Goal: Answer question/provide support: Answer question/provide support

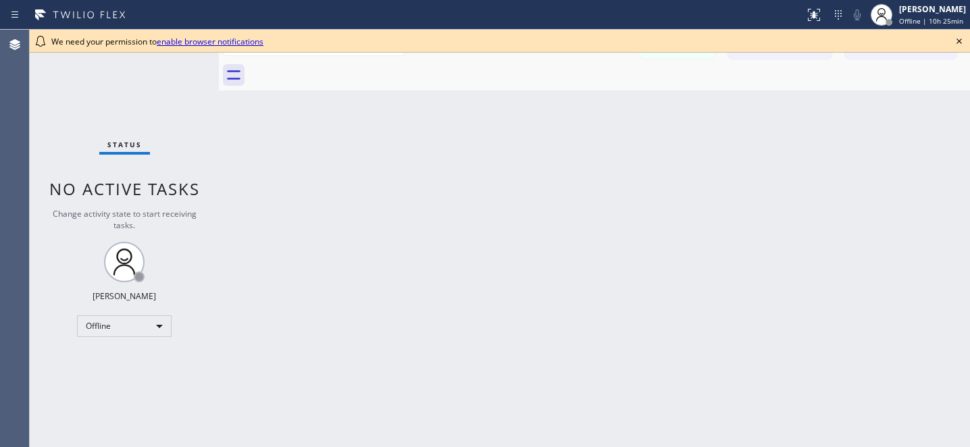
click at [956, 36] on icon at bounding box center [959, 41] width 16 height 16
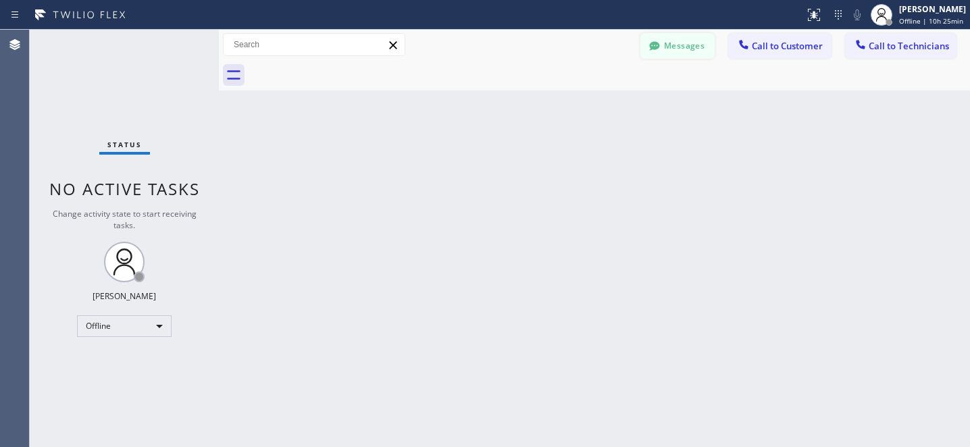
click at [650, 39] on icon at bounding box center [655, 46] width 14 height 14
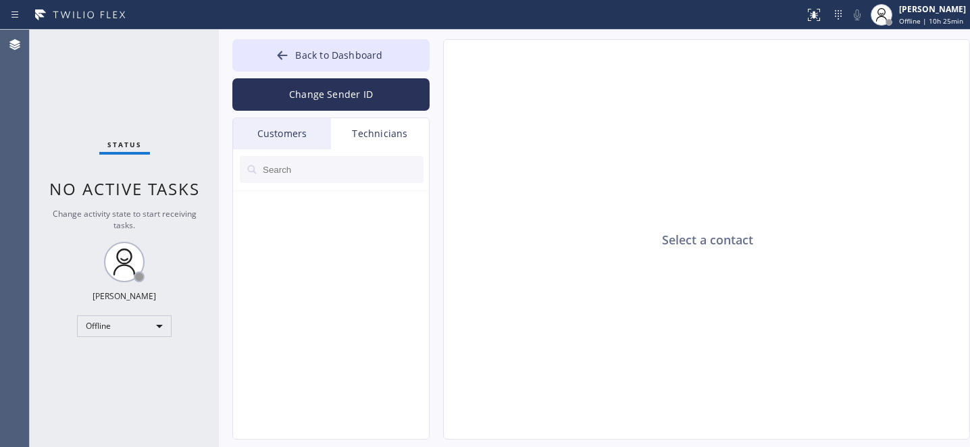
click at [283, 136] on div "Customers" at bounding box center [282, 133] width 98 height 31
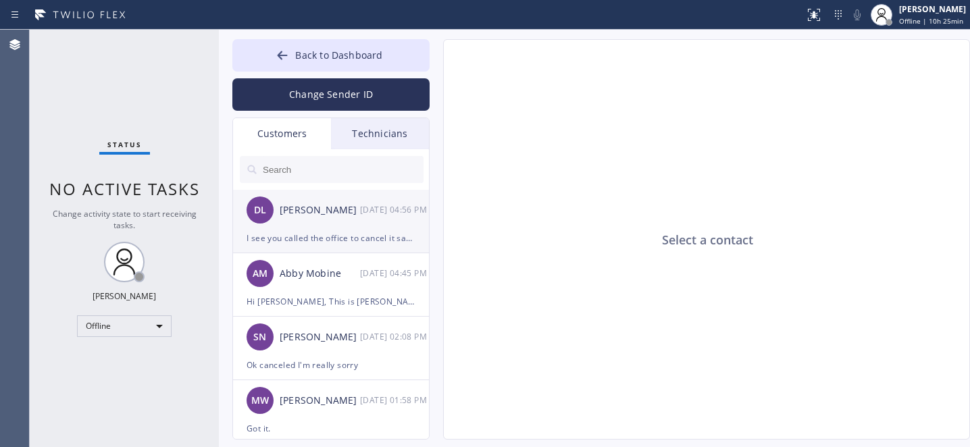
click at [329, 226] on div "DL [PERSON_NAME] [DATE] 04:56 PM" at bounding box center [331, 210] width 197 height 41
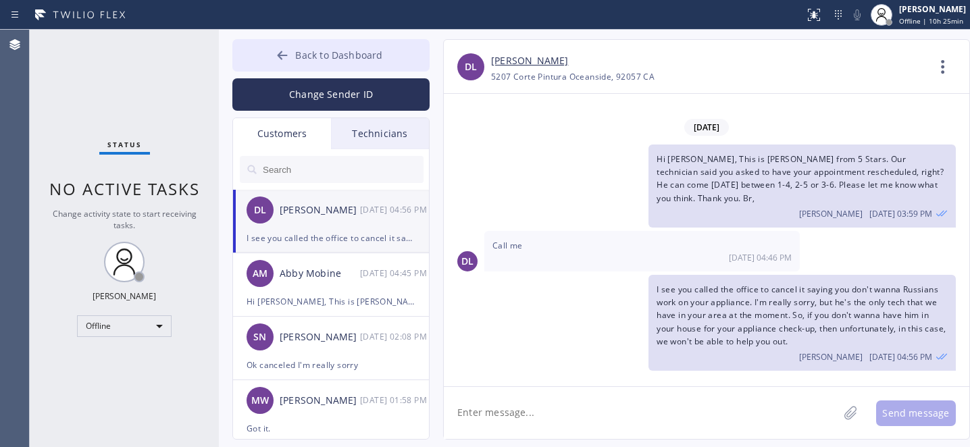
click at [292, 57] on button "Back to Dashboard" at bounding box center [330, 55] width 197 height 32
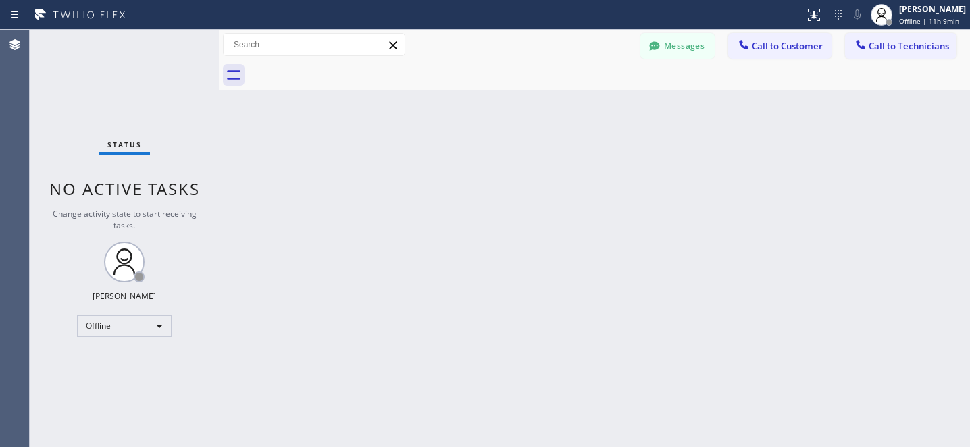
drag, startPoint x: 692, startPoint y: 172, endPoint x: 694, endPoint y: 157, distance: 14.4
click at [692, 172] on div "Back to Dashboard Change Sender ID Customers Technicians DL [PERSON_NAME] [DATE…" at bounding box center [594, 238] width 751 height 417
